Goal: Transaction & Acquisition: Purchase product/service

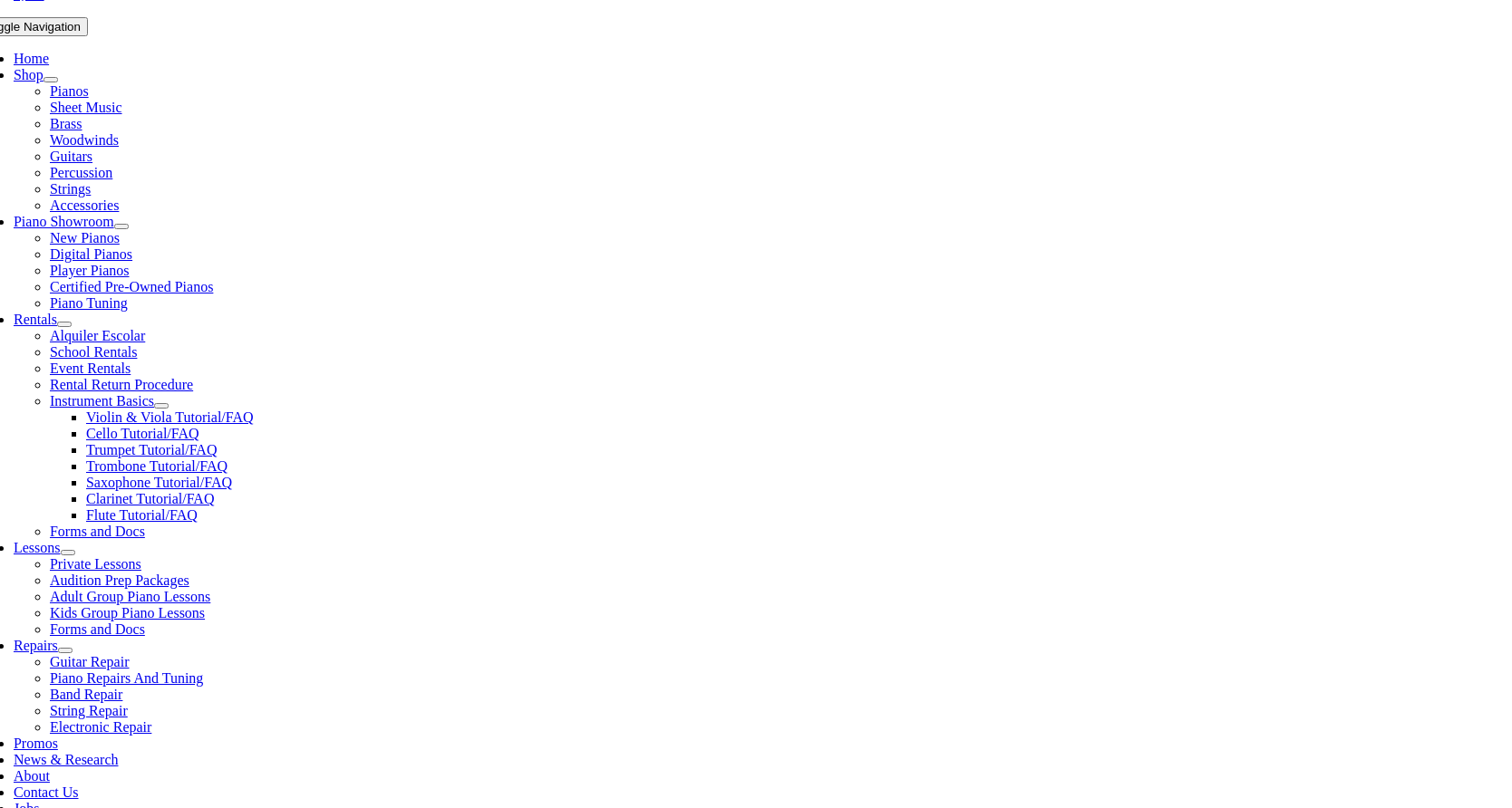
scroll to position [359, 0]
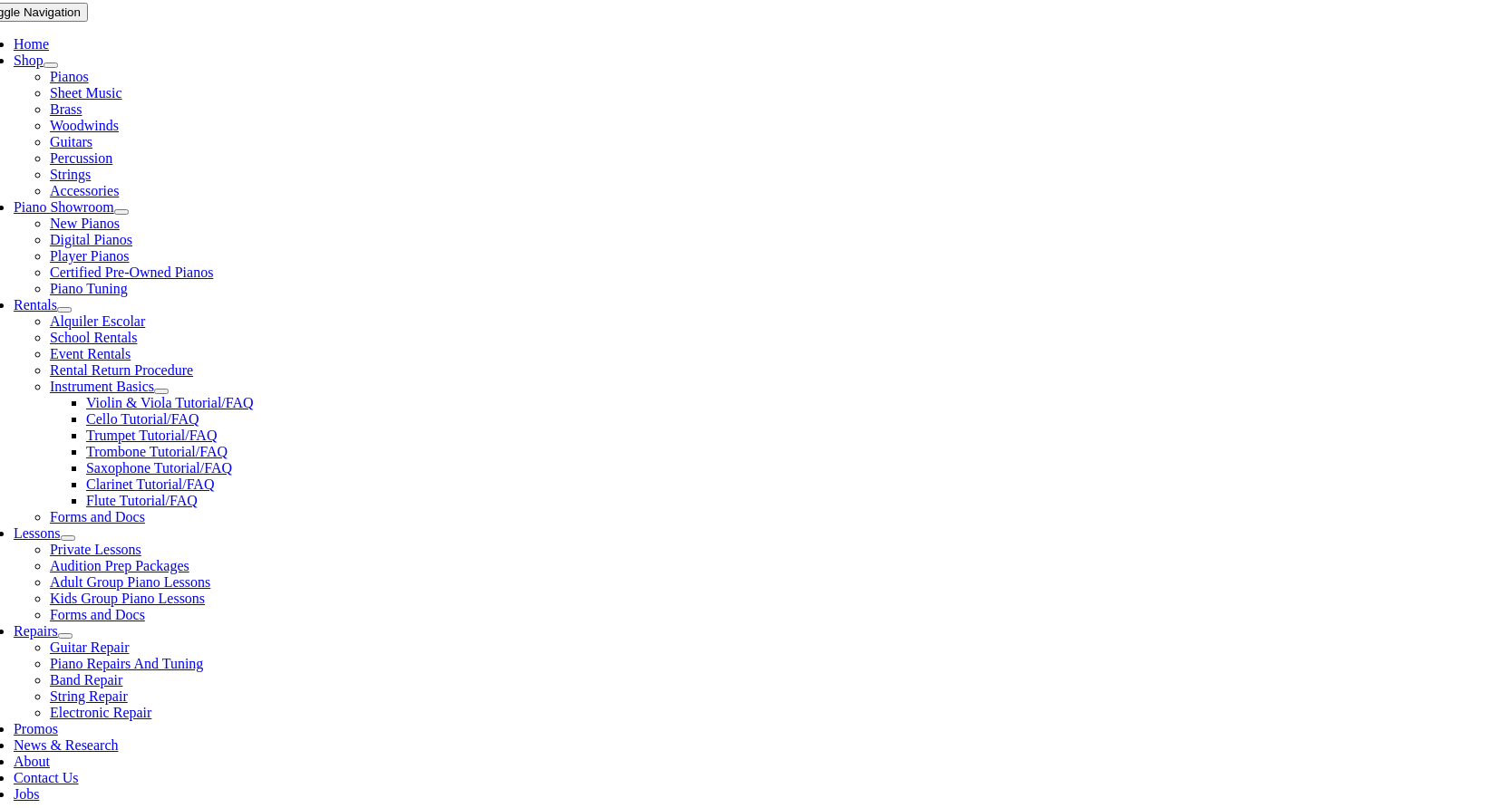
select select "PA"
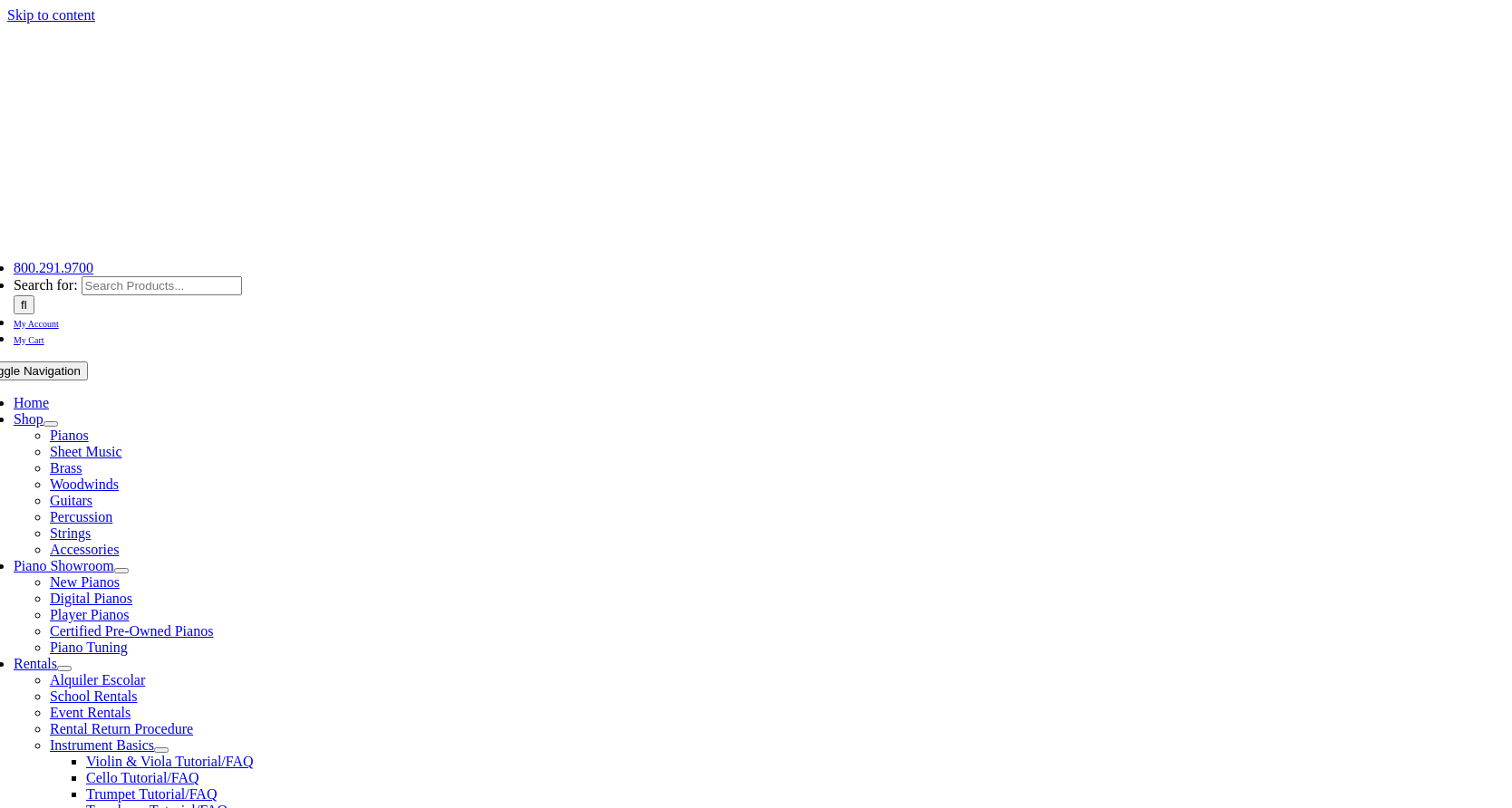
select select "PA"
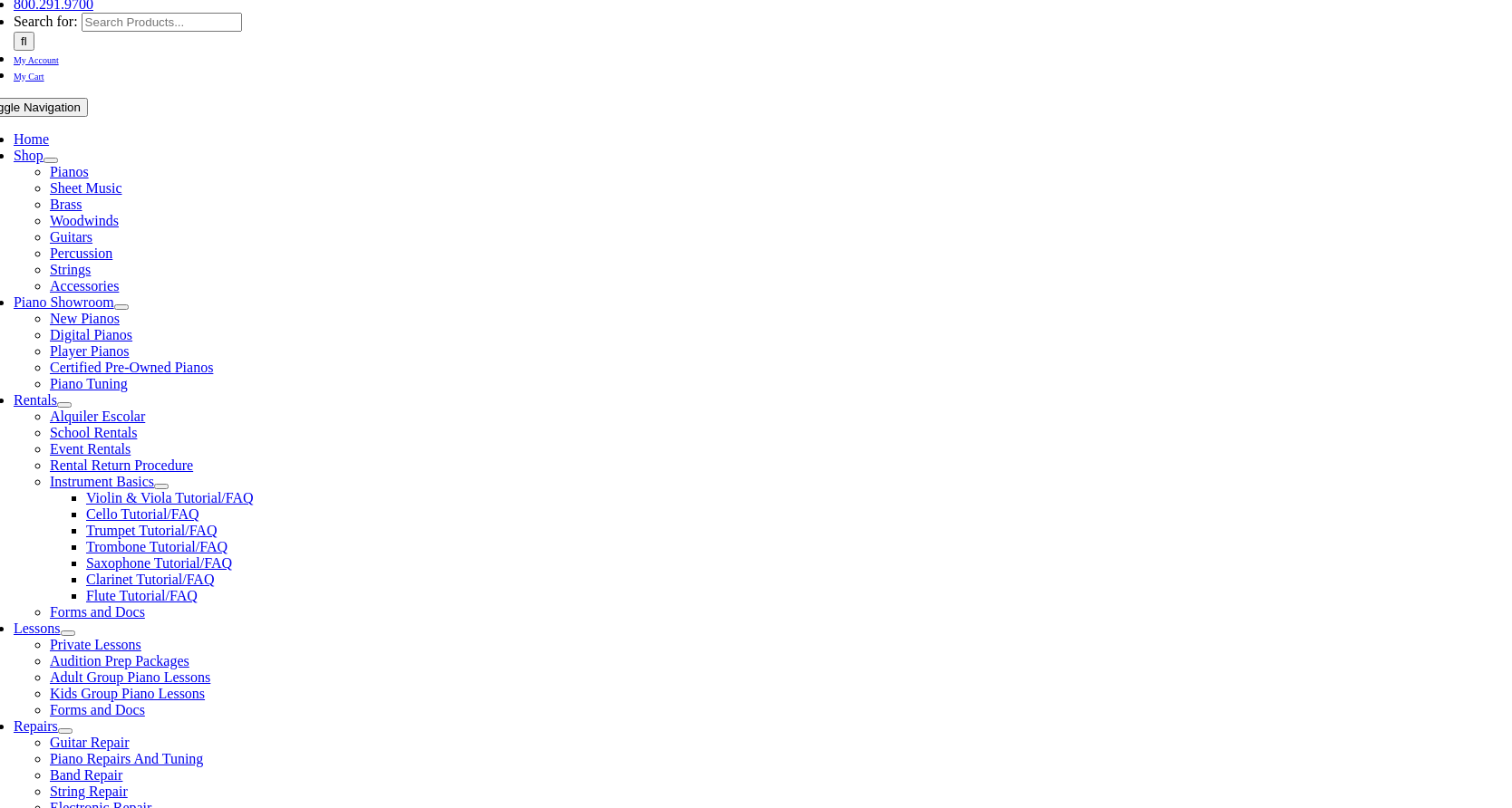
scroll to position [271, 0]
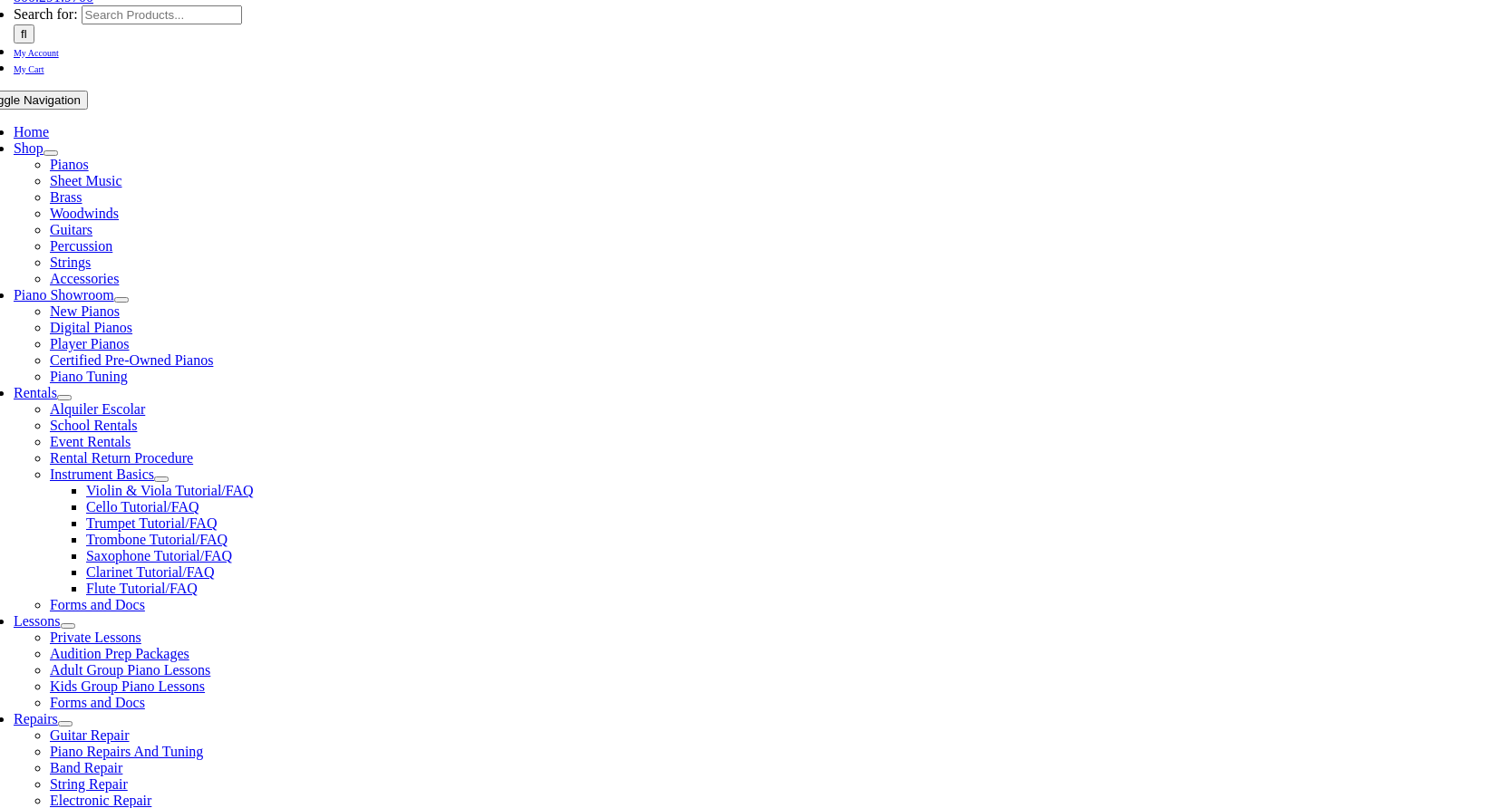
drag, startPoint x: 269, startPoint y: 369, endPoint x: 456, endPoint y: 371, distance: 187.0
copy td "Concert Time – 1st/2nd B♭ Trumpet"
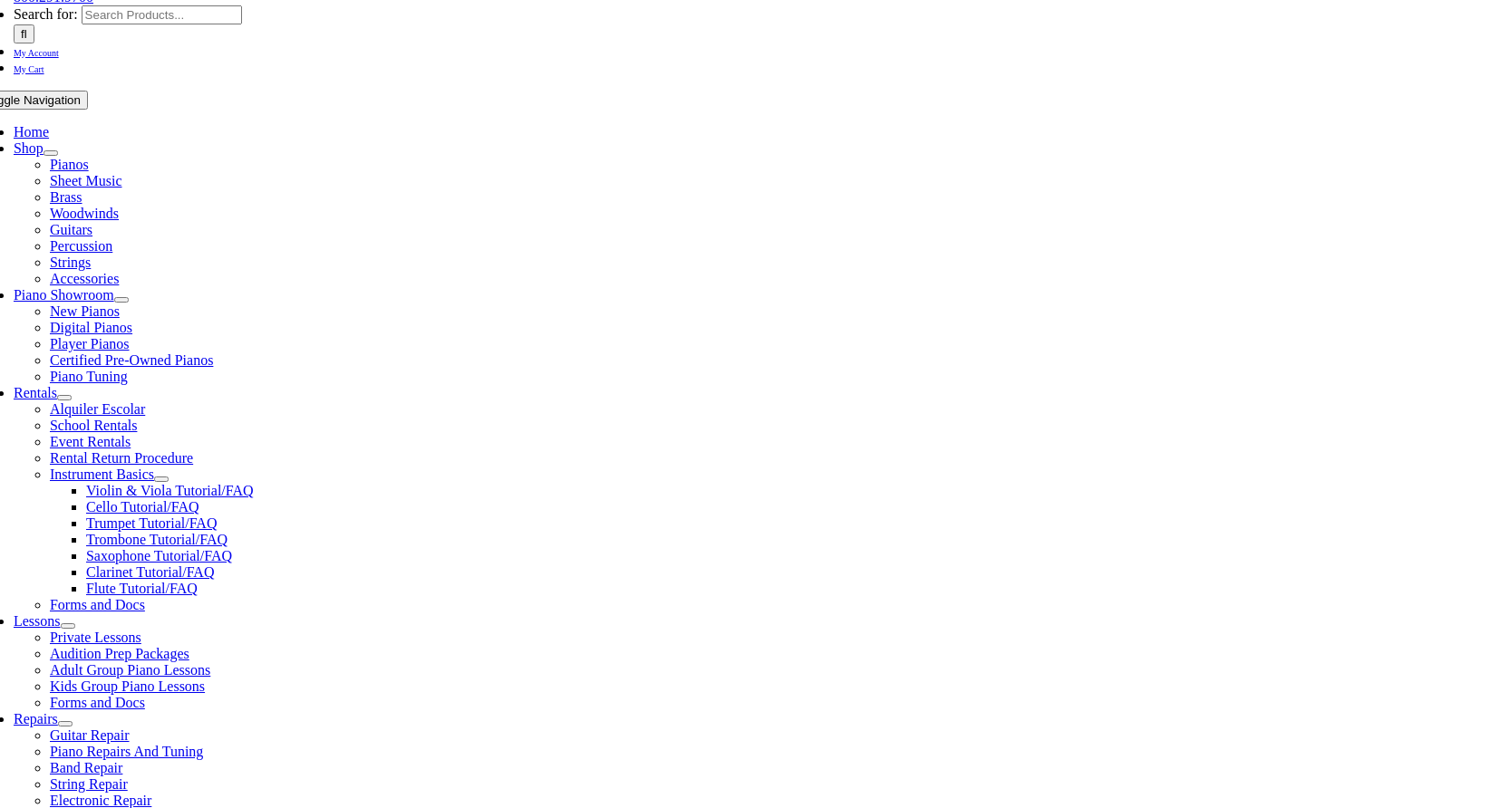
drag, startPoint x: 487, startPoint y: 368, endPoint x: 291, endPoint y: 450, distance: 212.5
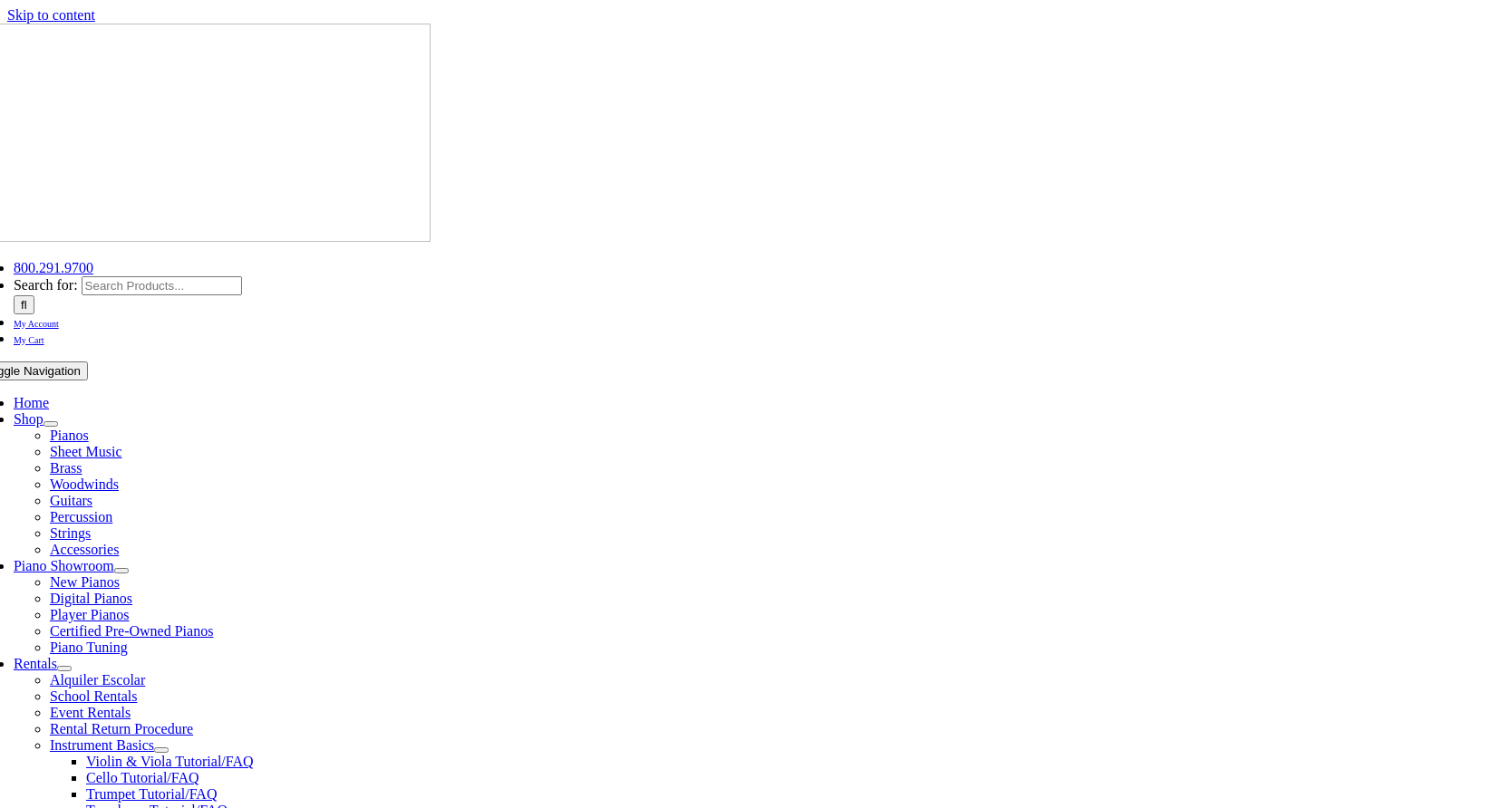
select select "PA"
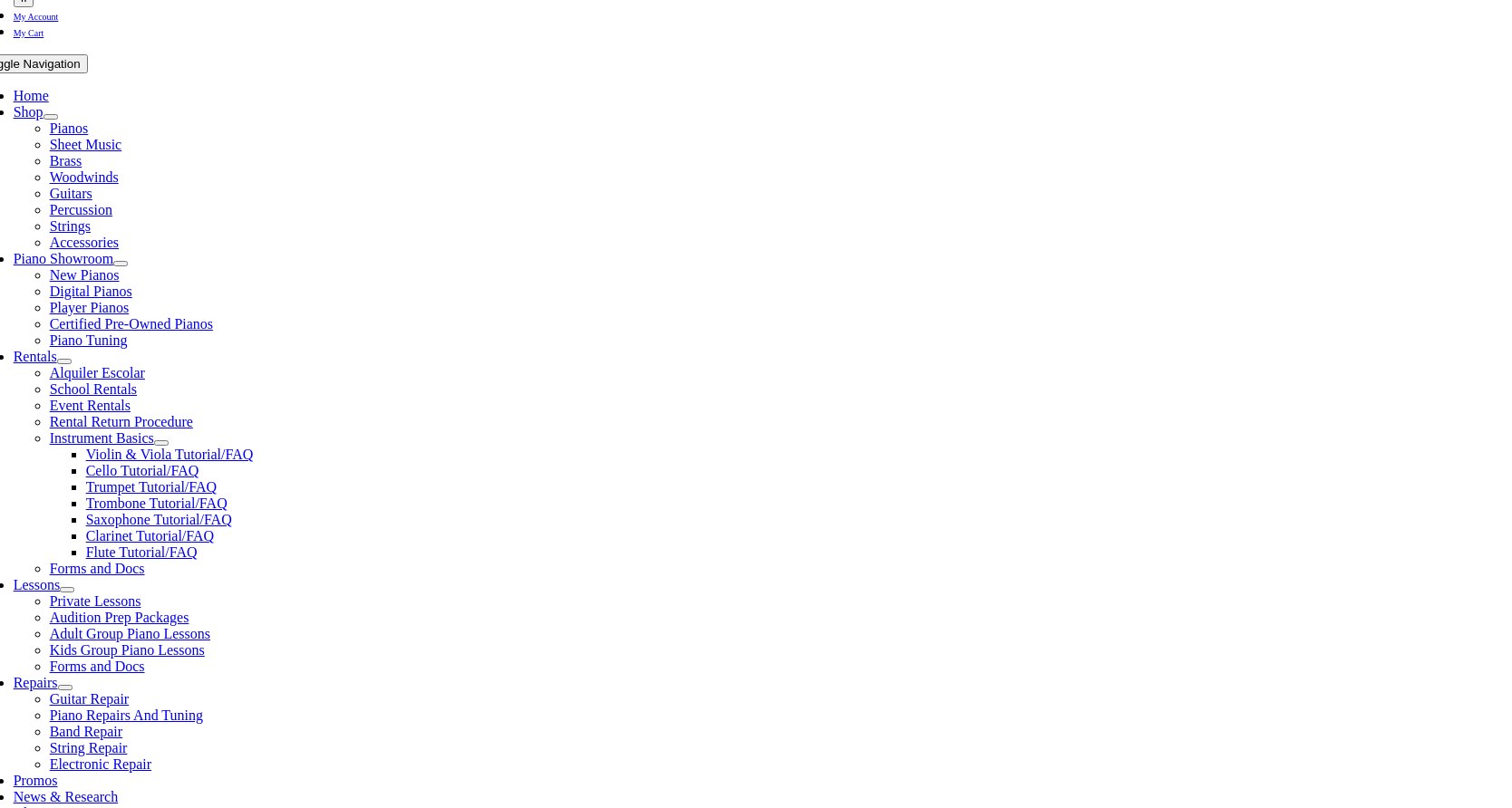
scroll to position [311, 0]
